Goal: Information Seeking & Learning: Find specific fact

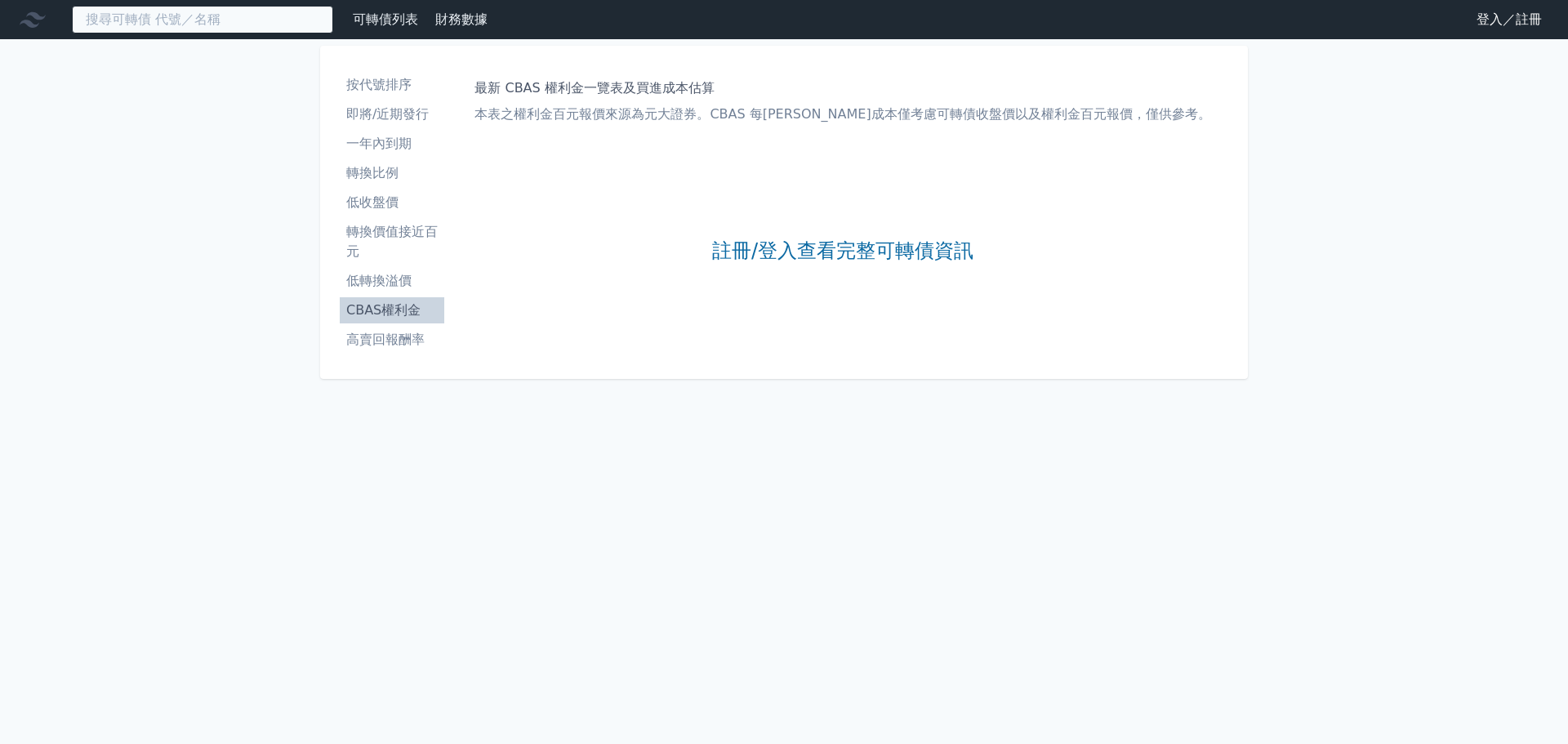
click at [281, 32] on input at bounding box center [202, 19] width 261 height 28
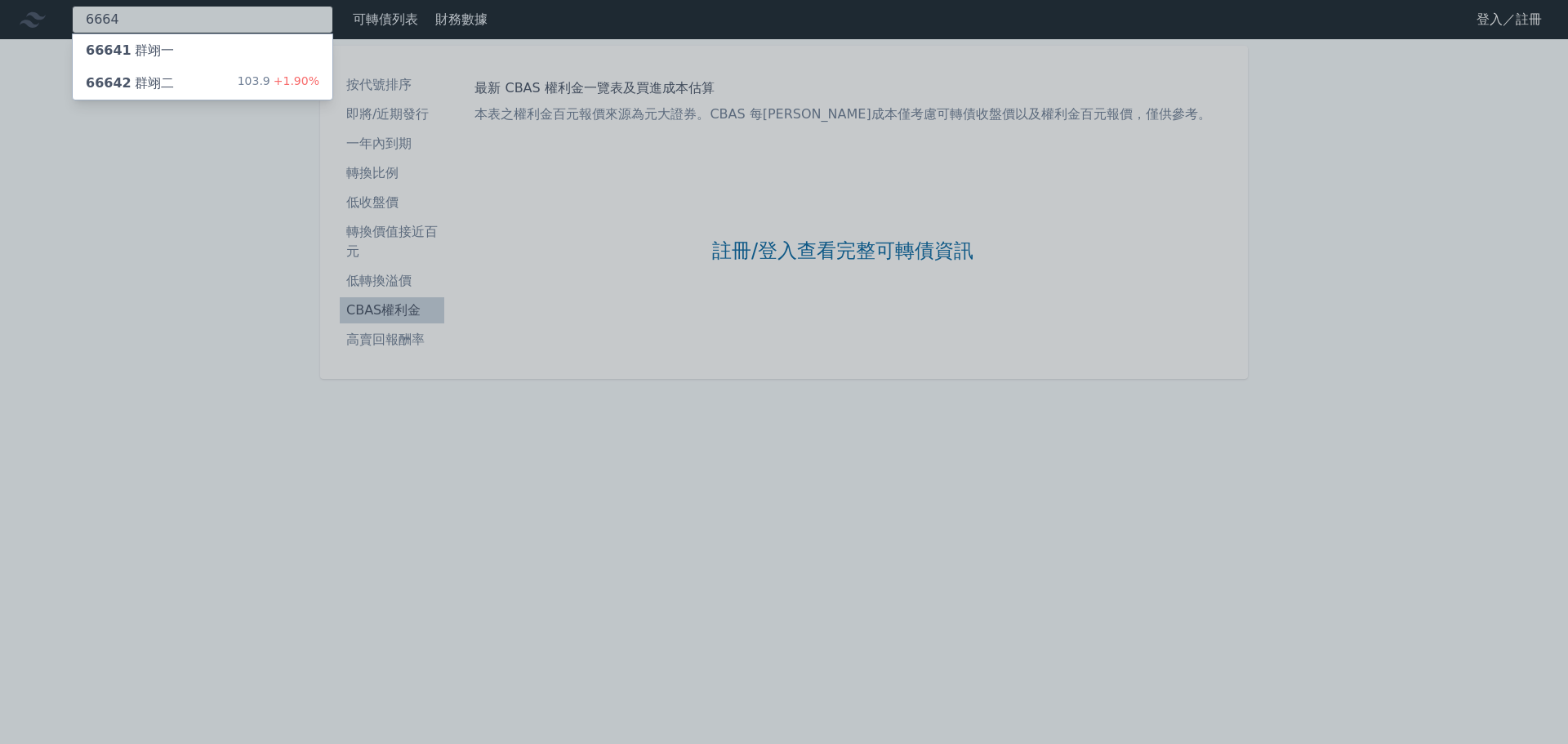
type input "6664"
click at [275, 68] on div "66642 群翊二 103.9 +1.90%" at bounding box center [202, 83] width 260 height 33
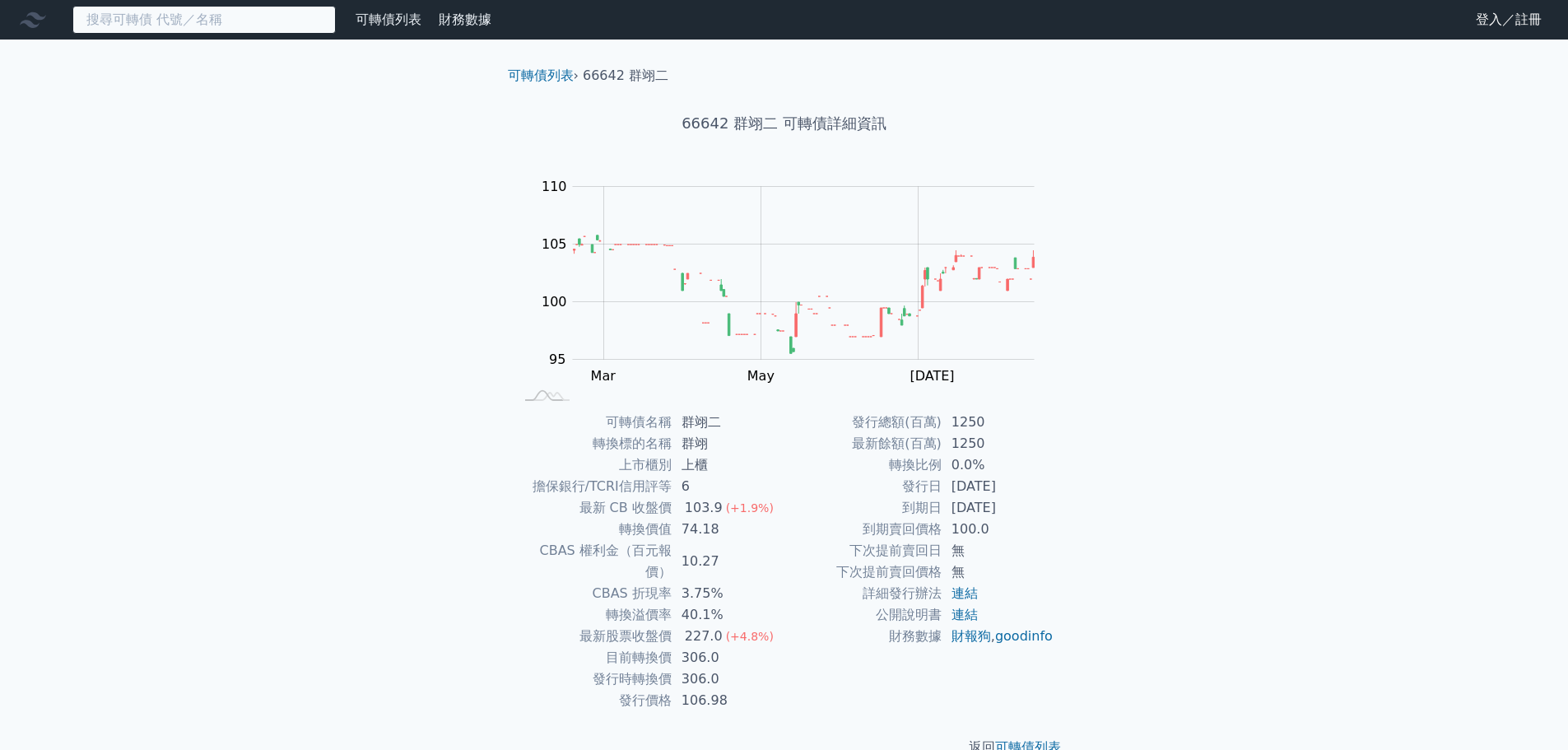
click at [295, 12] on input at bounding box center [204, 20] width 263 height 28
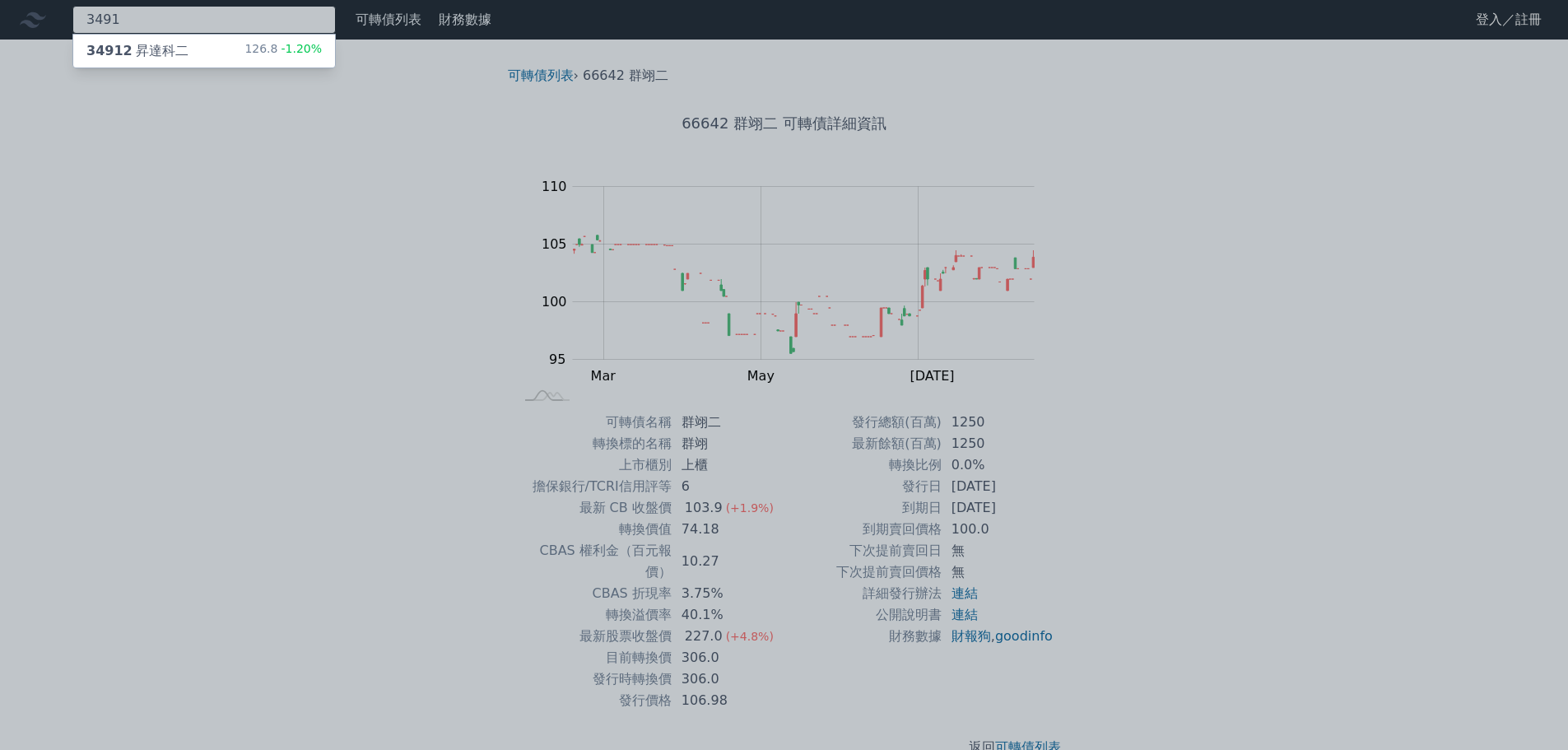
type input "3491"
click at [186, 55] on div "34912 昇達科二 126.8 -1.20%" at bounding box center [204, 51] width 261 height 33
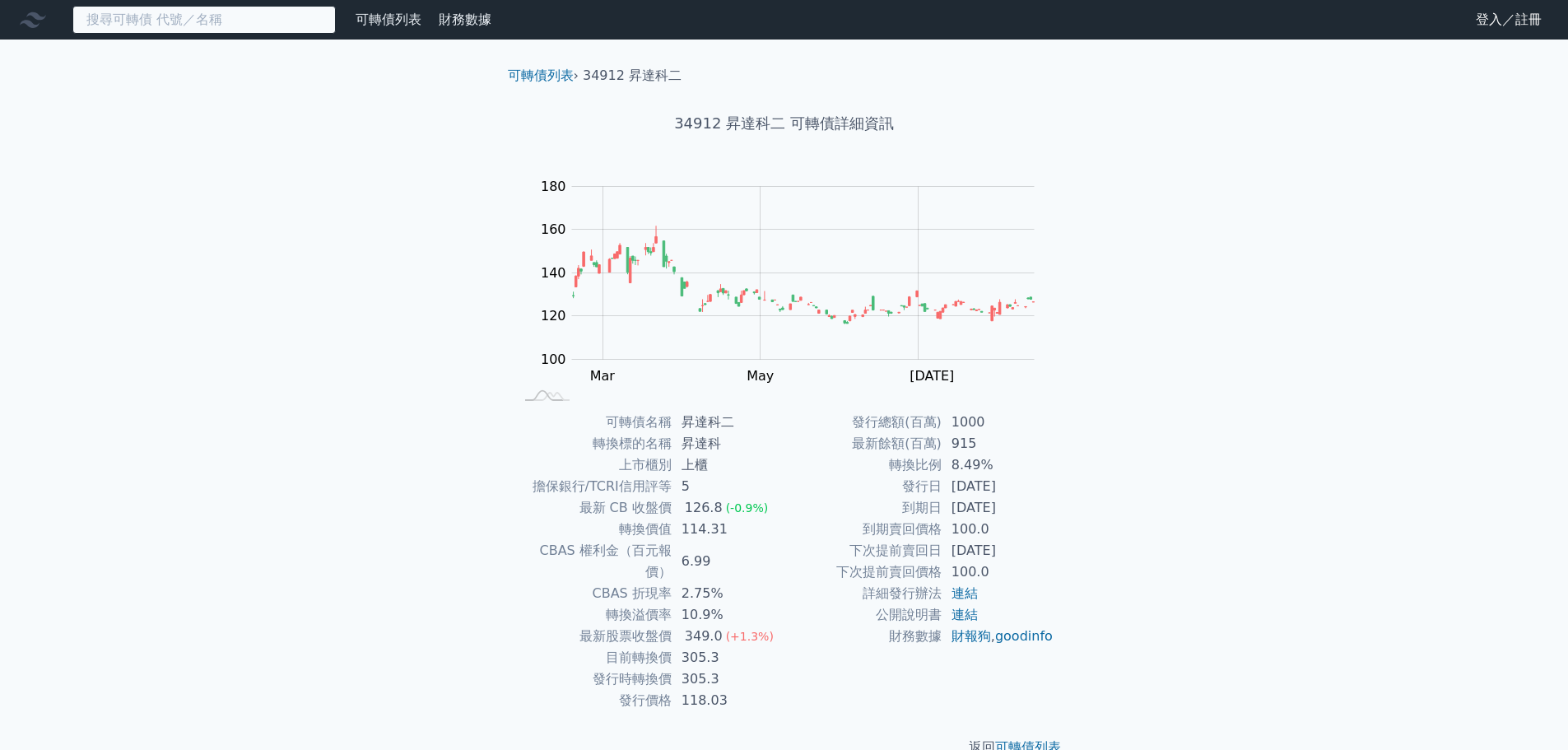
click at [282, 26] on input at bounding box center [204, 20] width 263 height 28
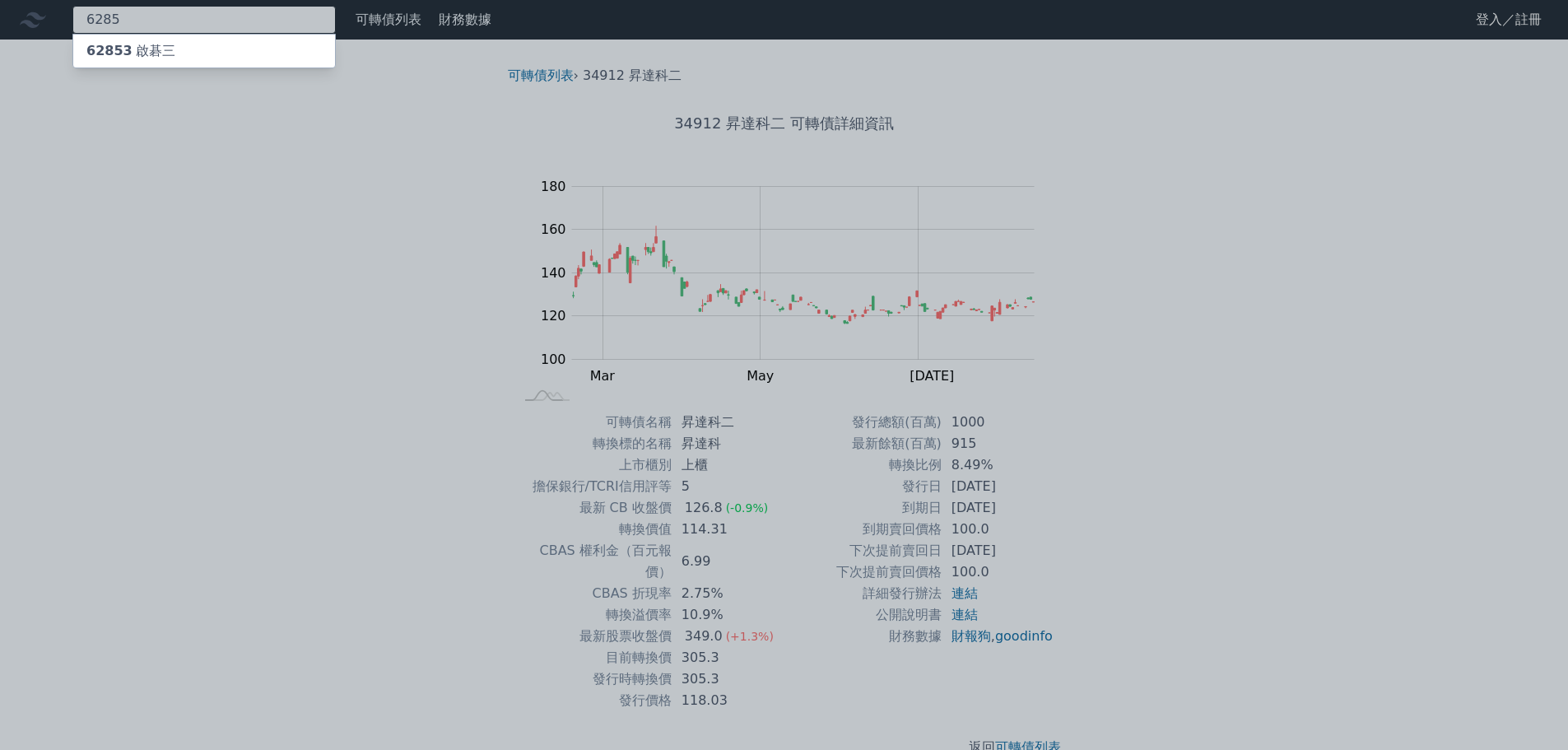
type input "6285"
click at [256, 49] on div "62853 啟碁三" at bounding box center [204, 51] width 261 height 33
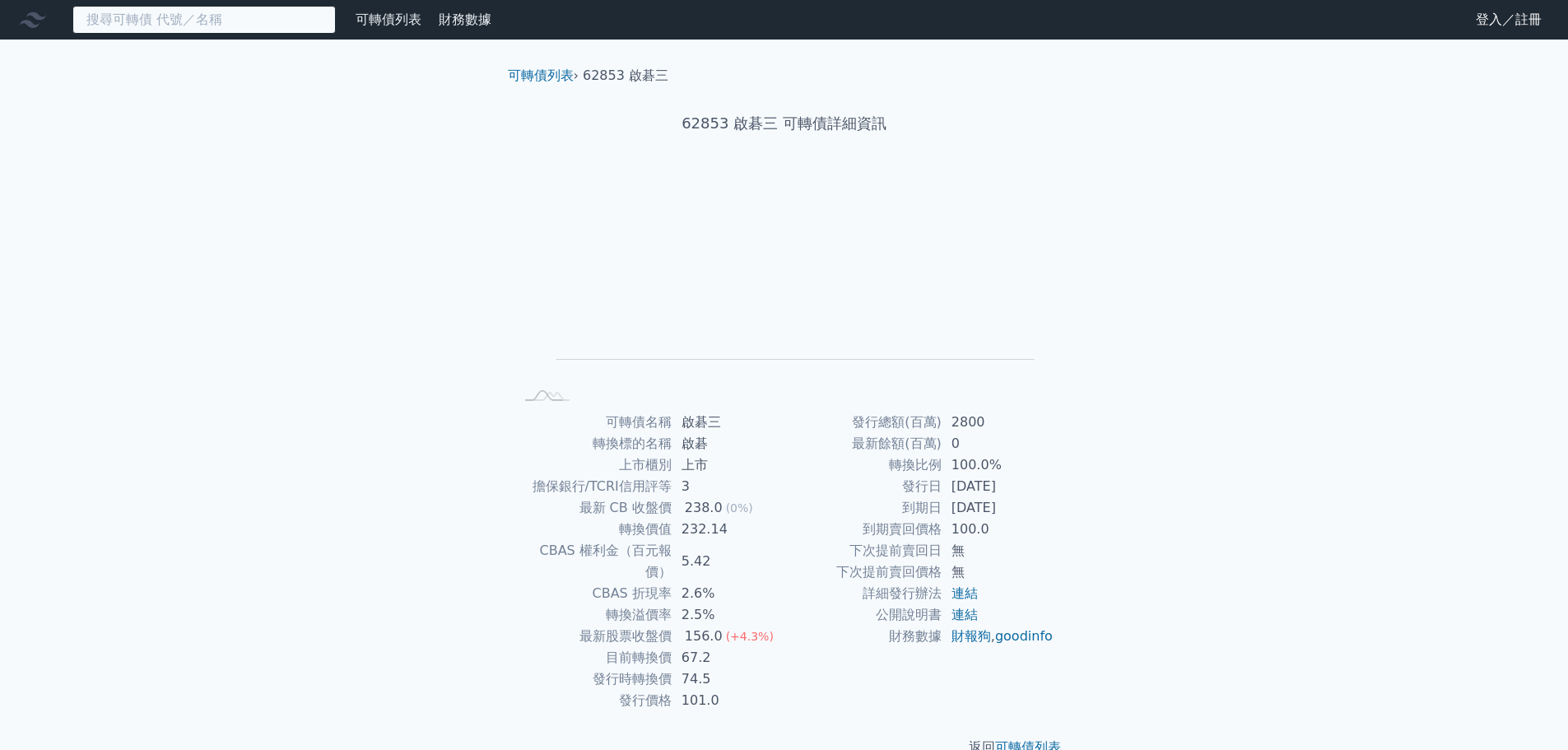
click at [271, 15] on input at bounding box center [204, 20] width 263 height 28
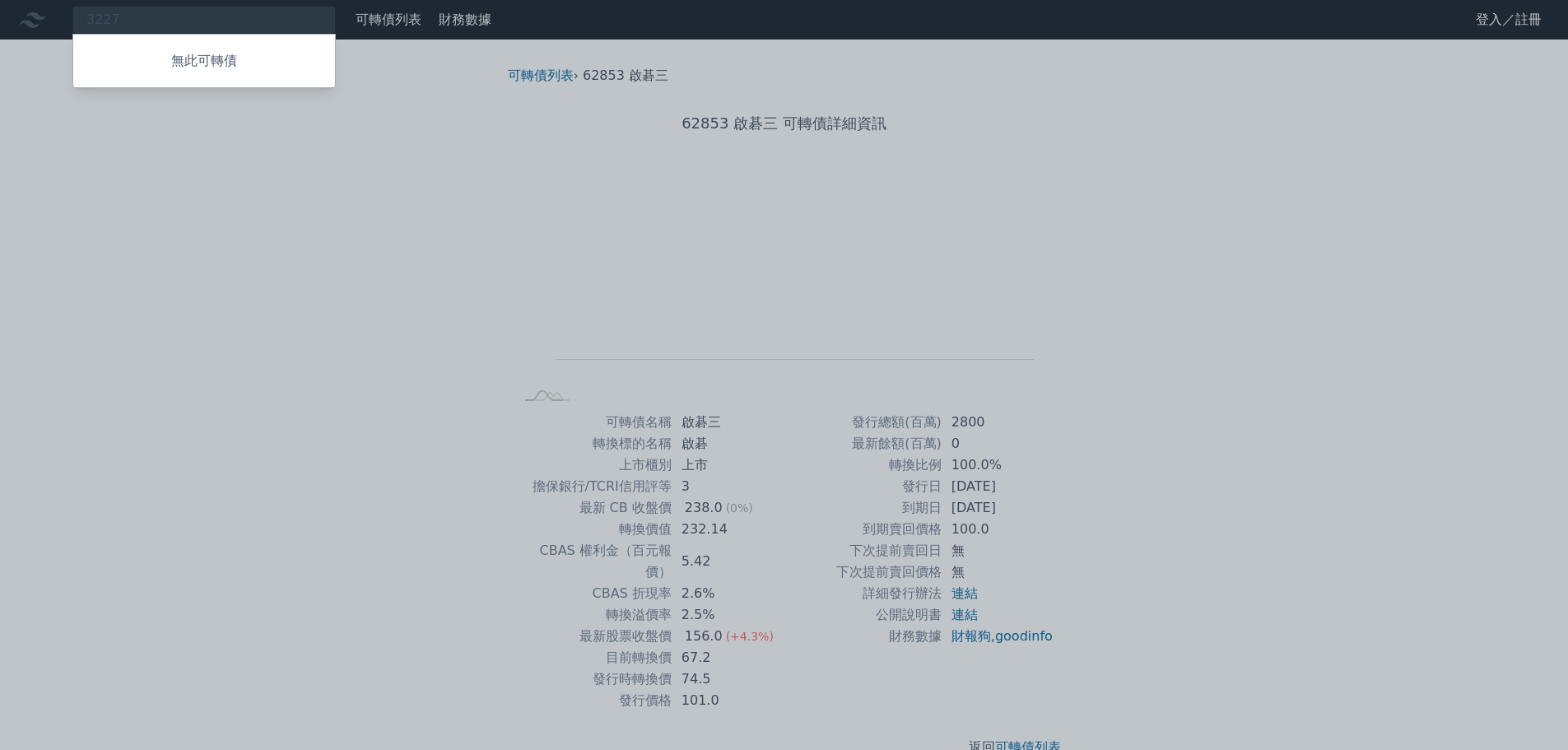
drag, startPoint x: 183, startPoint y: 20, endPoint x: 84, endPoint y: 20, distance: 99.0
click at [84, 20] on div at bounding box center [784, 375] width 1568 height 750
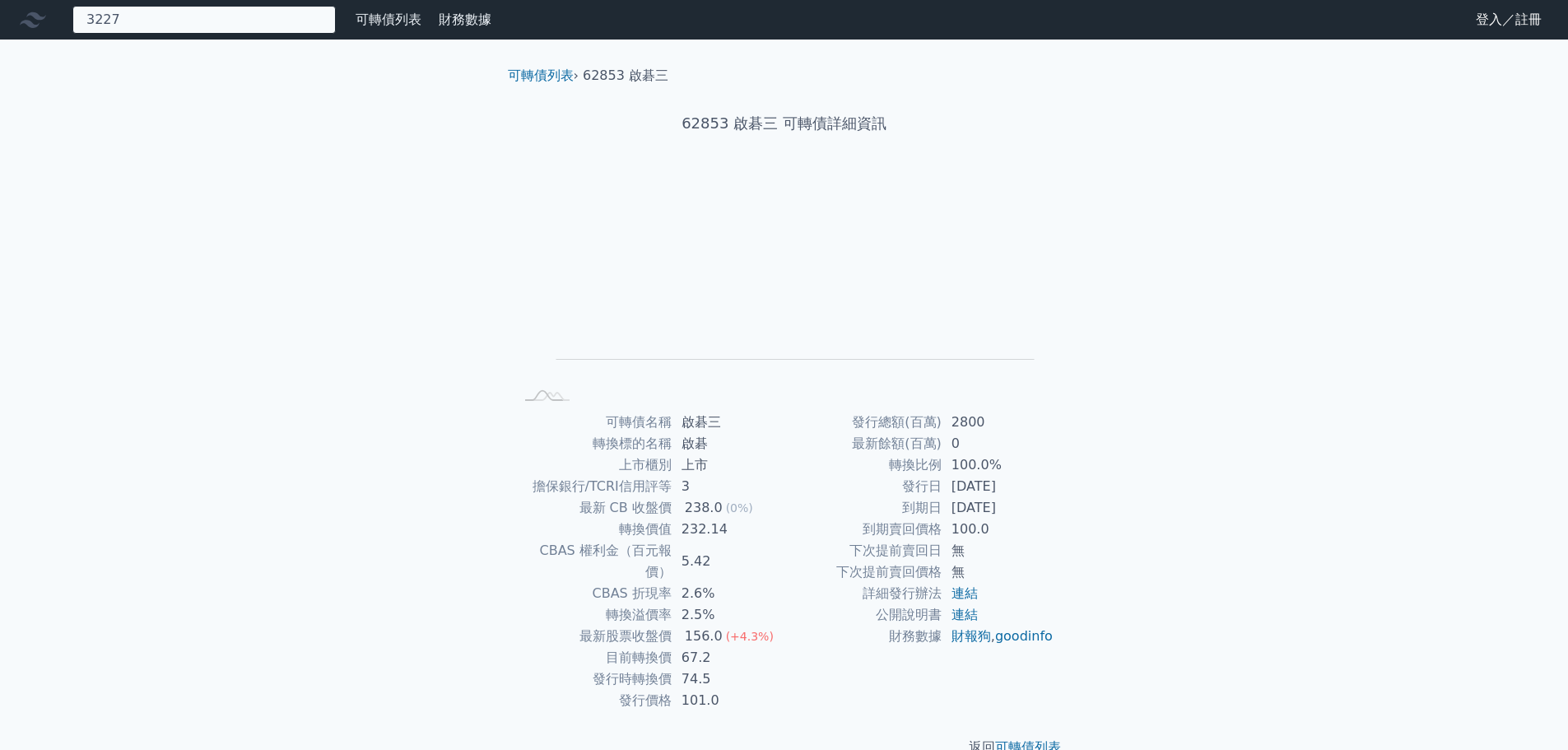
click at [145, 24] on div "3227 無此可轉債" at bounding box center [204, 20] width 263 height 28
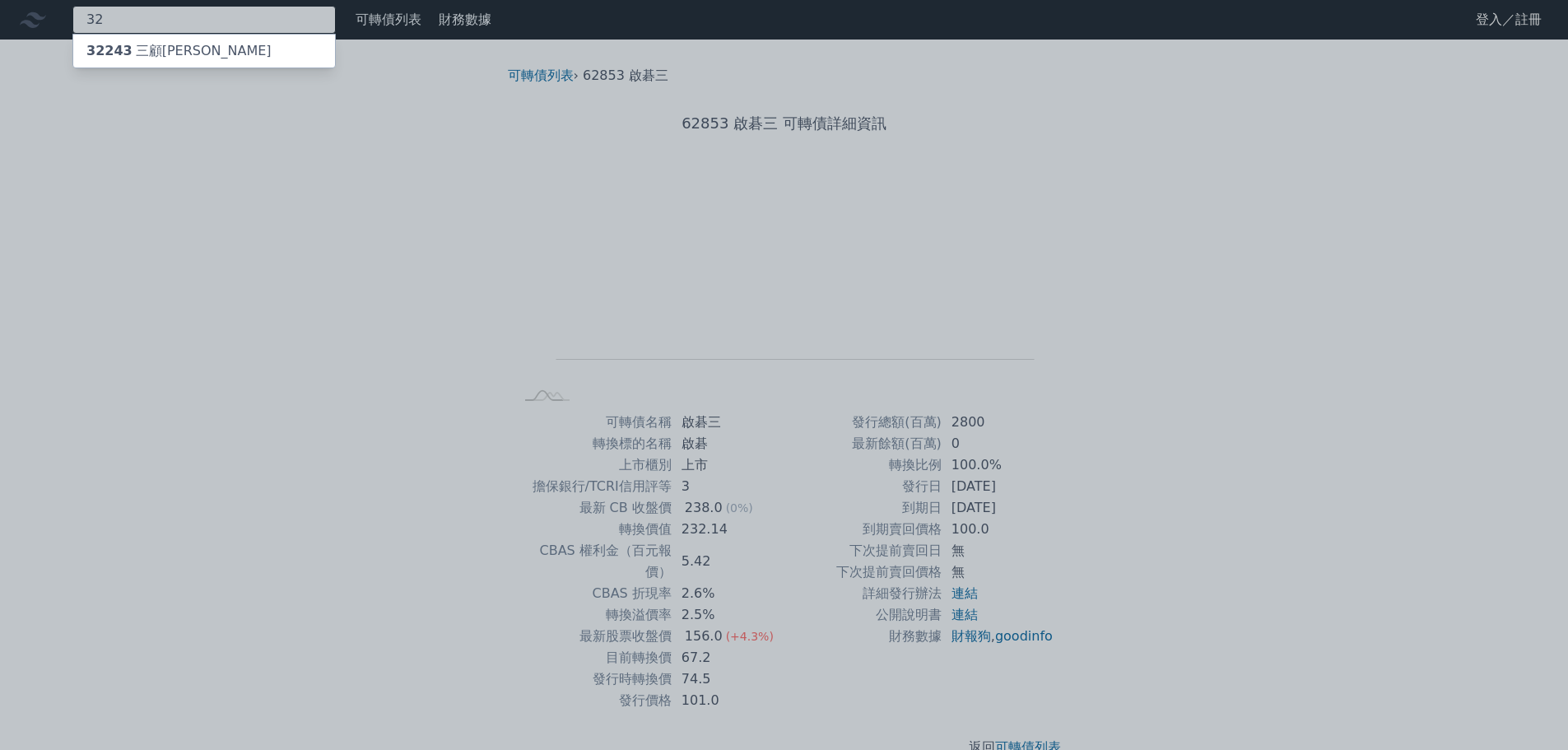
type input "3"
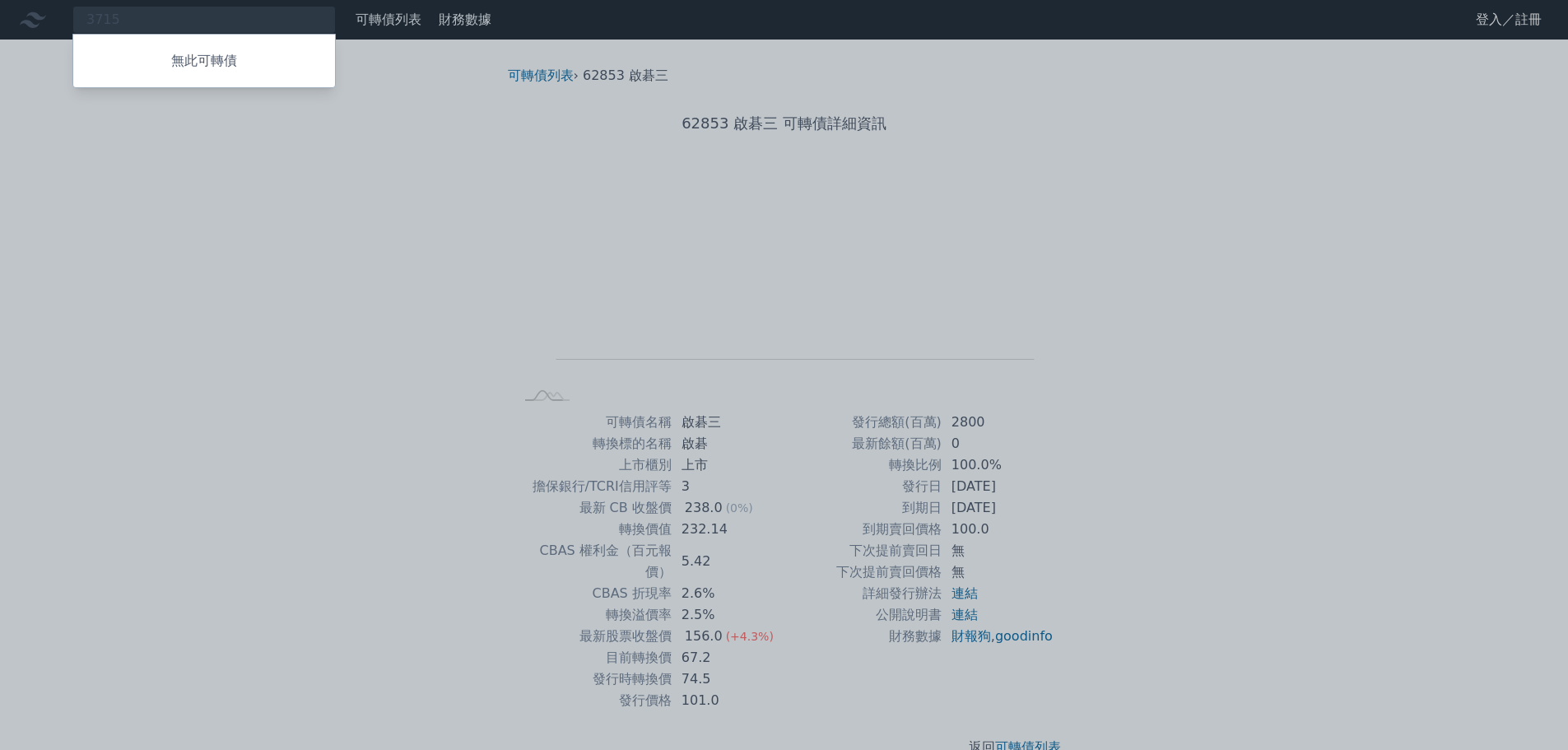
drag, startPoint x: 215, startPoint y: 26, endPoint x: 163, endPoint y: 20, distance: 52.3
click at [164, 20] on div at bounding box center [784, 375] width 1568 height 750
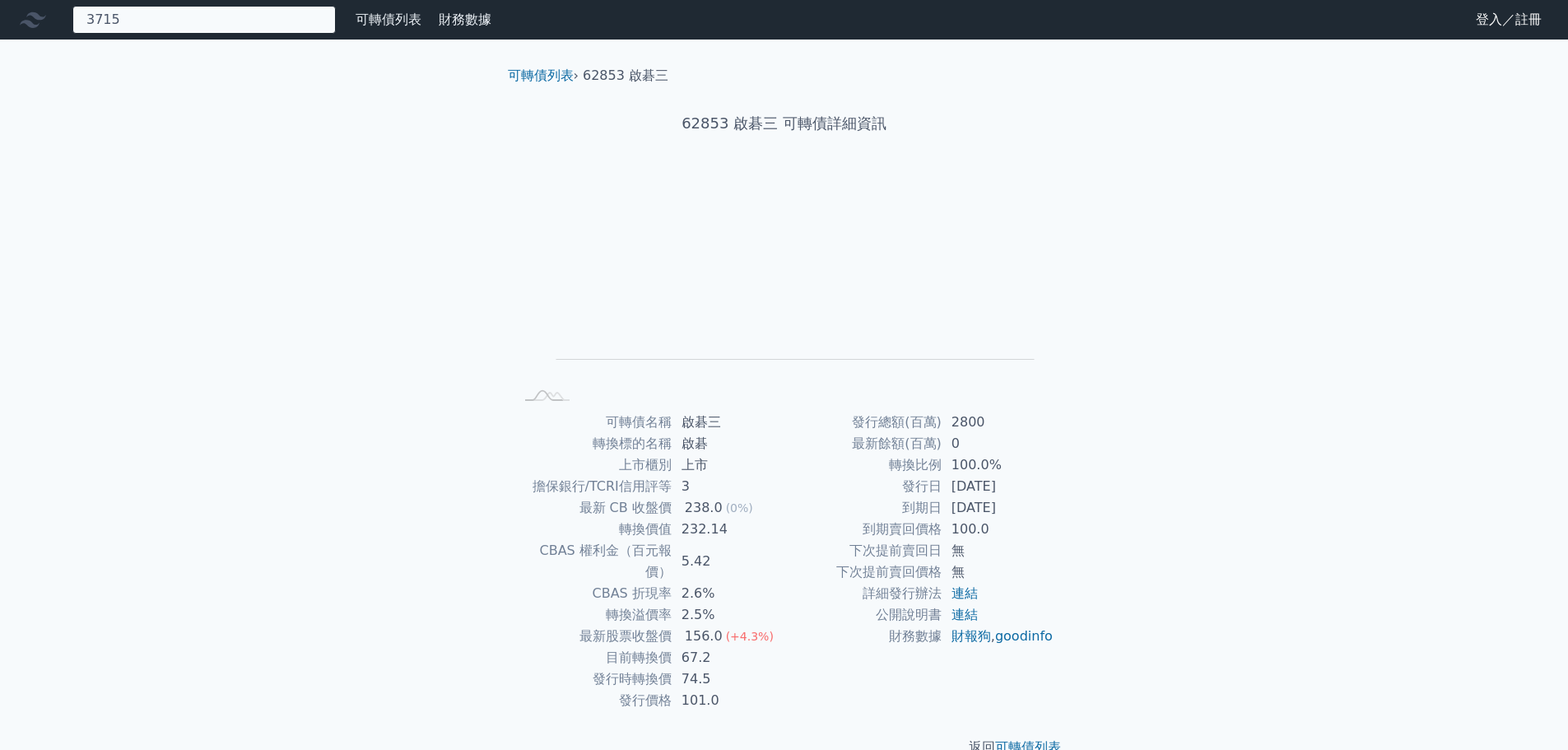
click at [159, 20] on div "3715 無此可轉債" at bounding box center [204, 20] width 263 height 28
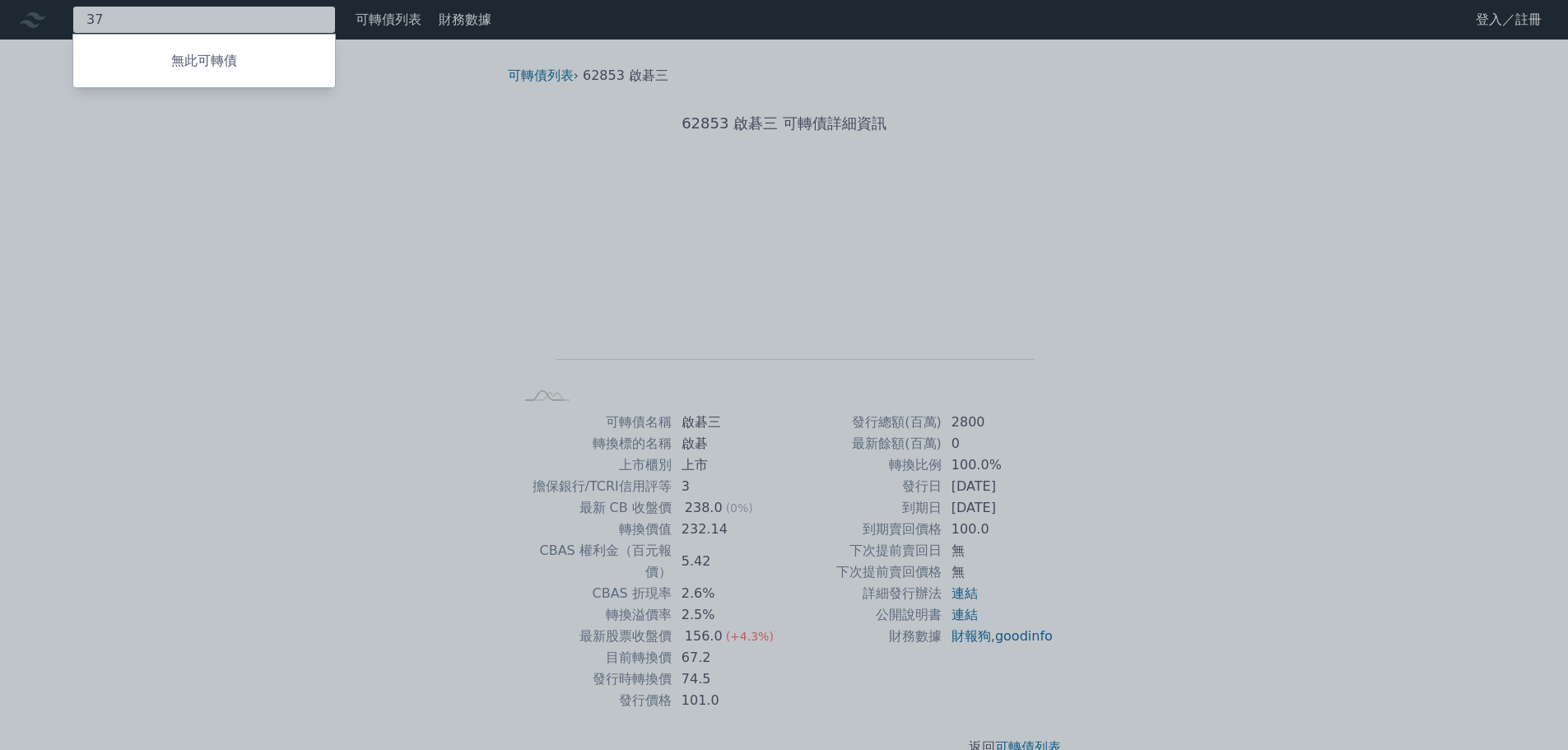
type input "3"
type input "8422"
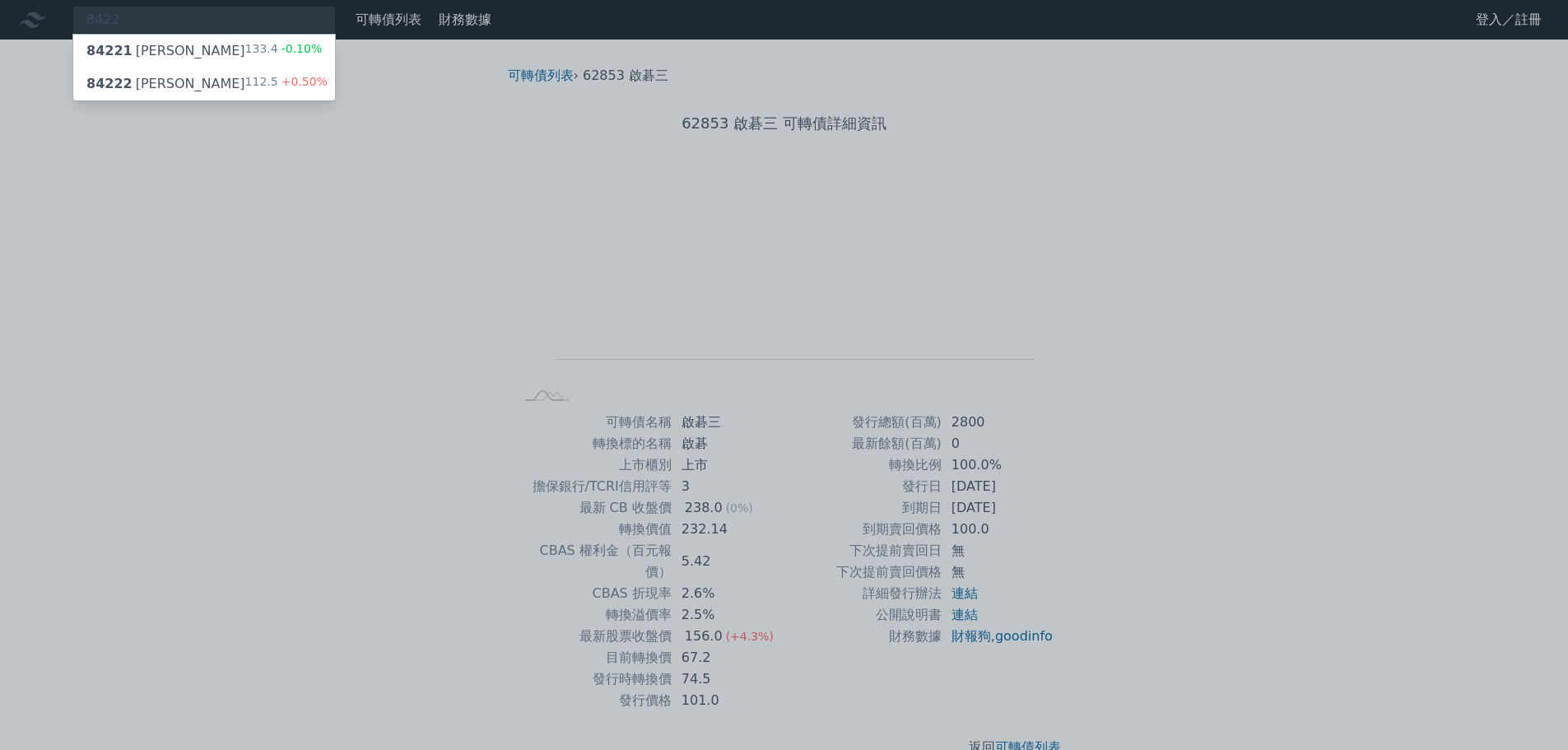
click at [187, 84] on div "84222 [PERSON_NAME] 112.5 +0.50%" at bounding box center [204, 84] width 261 height 33
